Goal: Information Seeking & Learning: Check status

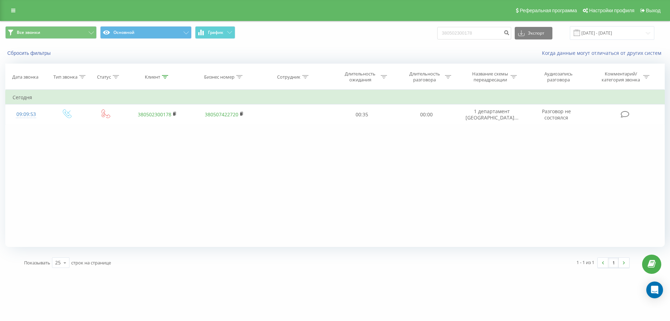
click at [477, 34] on input "380502300178" at bounding box center [474, 33] width 74 height 13
type input "380508672331"
click at [470, 27] on input "380508672331" at bounding box center [474, 33] width 74 height 13
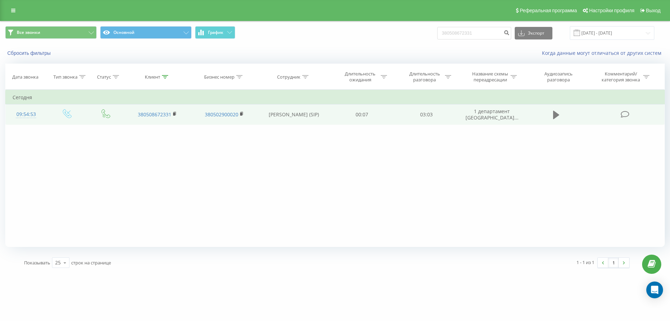
click at [559, 112] on icon at bounding box center [556, 115] width 6 height 10
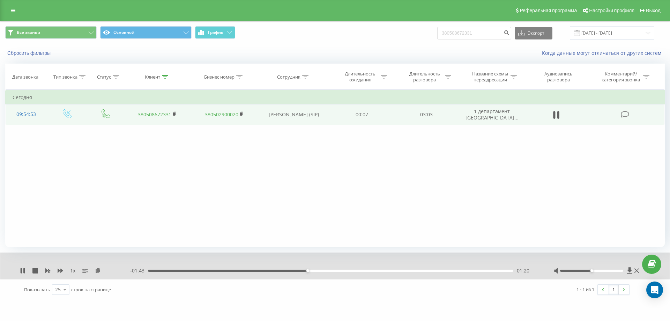
click at [634, 271] on div at bounding box center [597, 270] width 87 height 7
click at [637, 273] on icon at bounding box center [637, 271] width 5 height 6
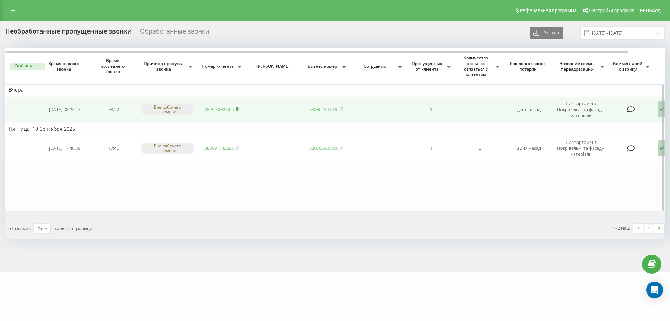
click at [236, 107] on icon at bounding box center [237, 109] width 3 height 4
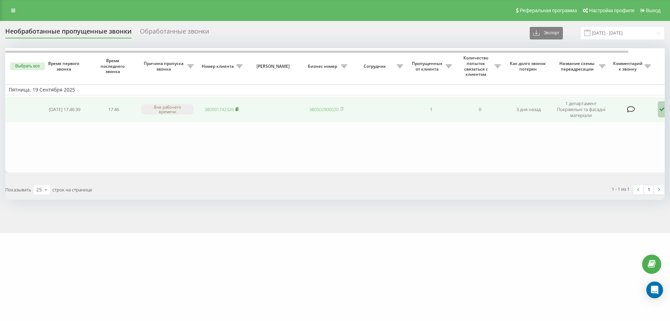
click at [238, 107] on icon at bounding box center [237, 108] width 2 height 3
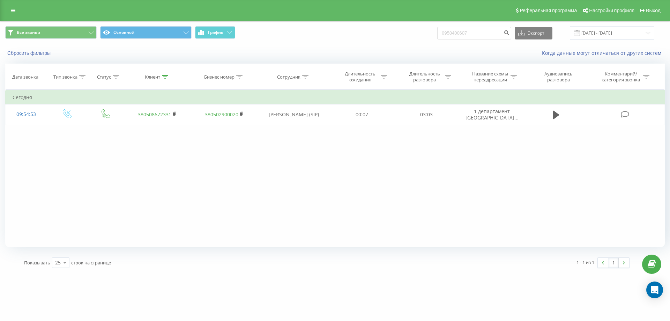
type input "0958400607"
click at [462, 35] on input "0958400607" at bounding box center [474, 33] width 74 height 13
paste input "85928884"
type input "0985928884"
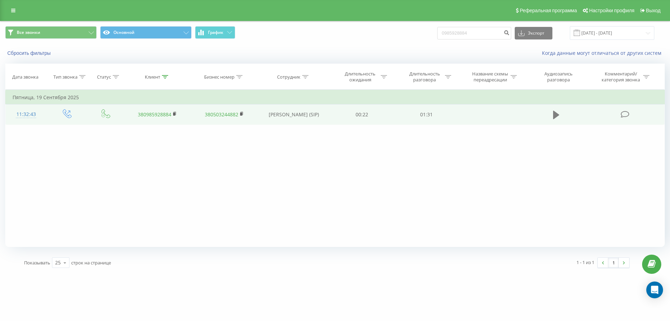
click at [559, 115] on icon at bounding box center [556, 115] width 6 height 8
